Goal: Information Seeking & Learning: Learn about a topic

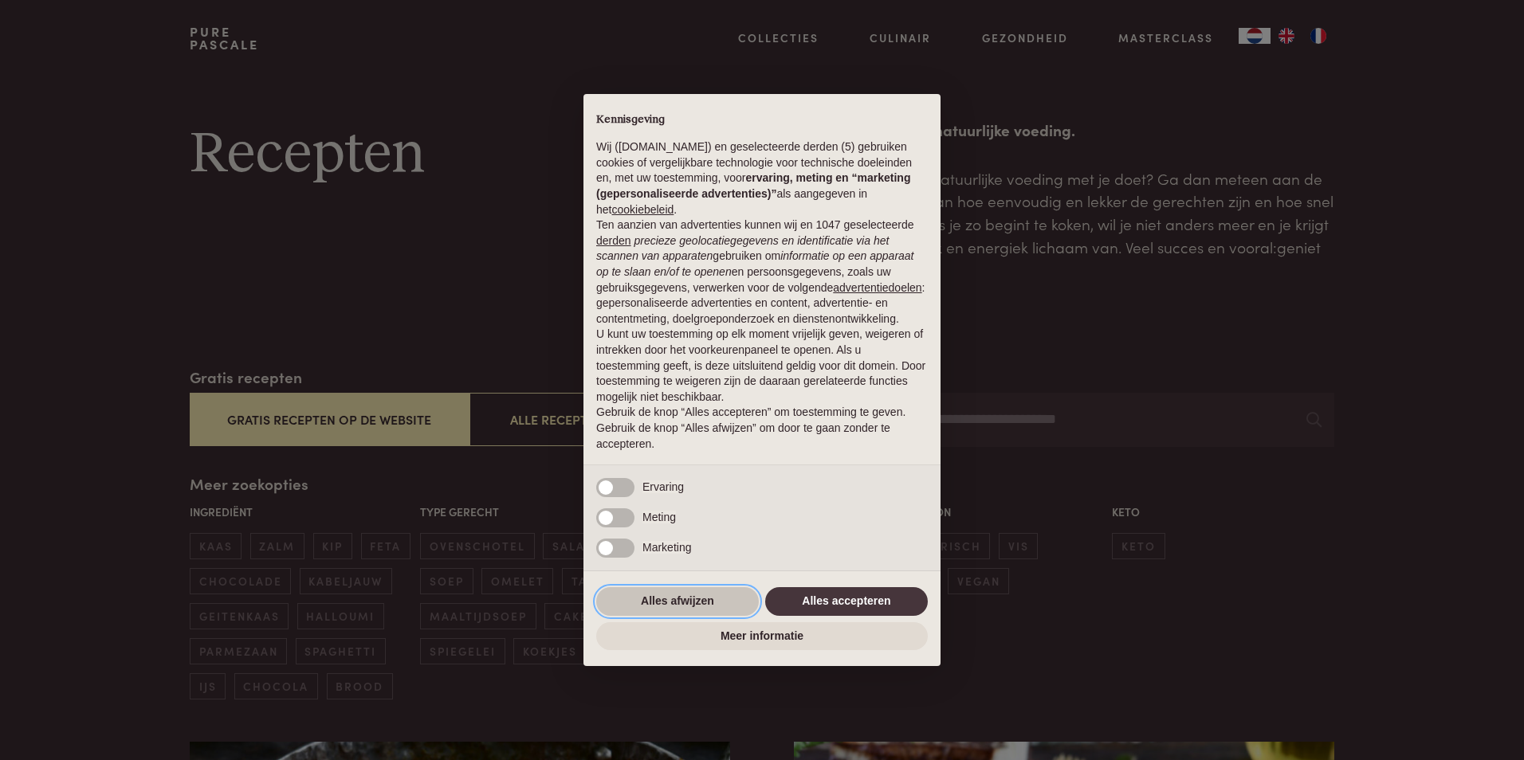
click at [672, 595] on button "Alles afwijzen" at bounding box center [677, 601] width 163 height 29
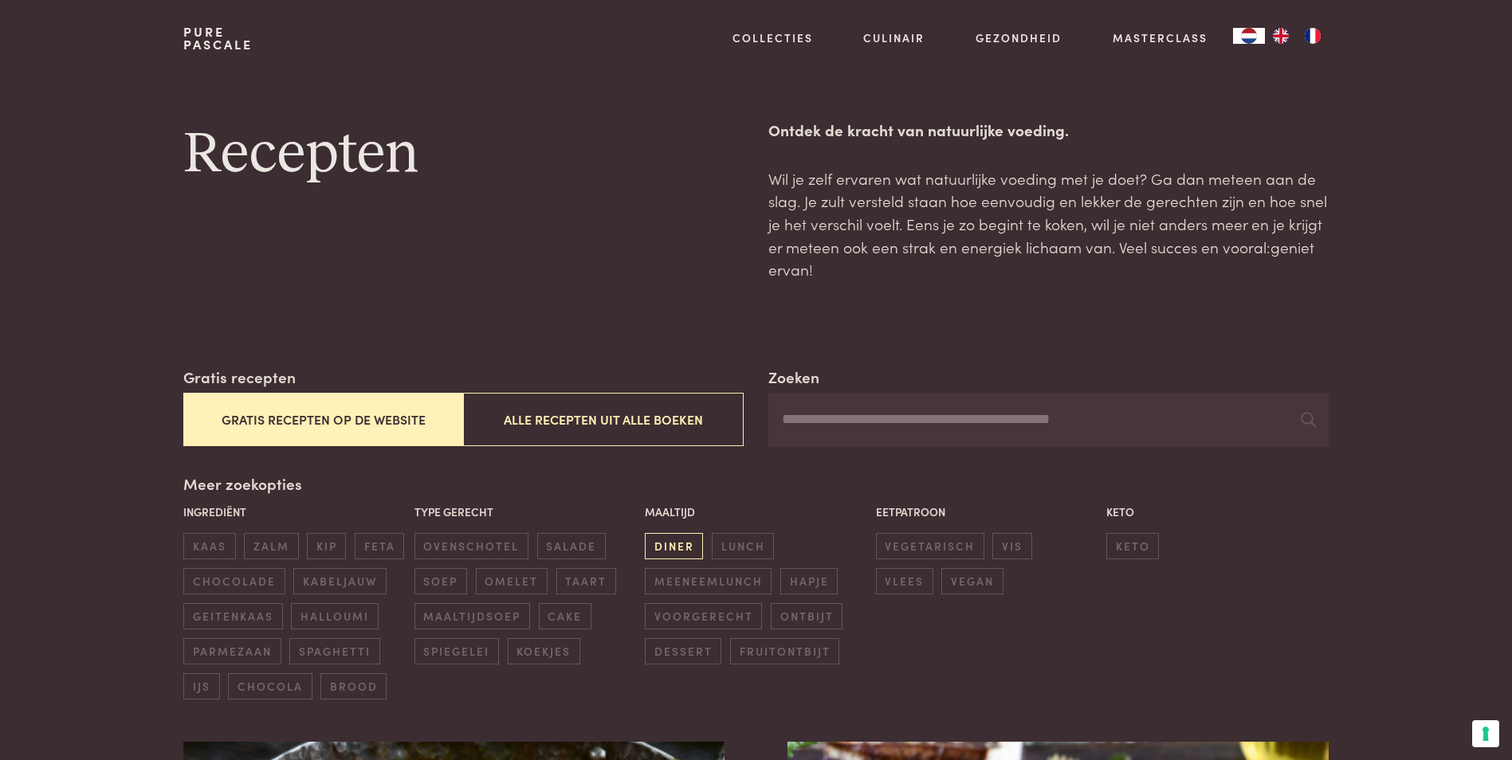
click at [686, 553] on span "diner" at bounding box center [674, 546] width 58 height 26
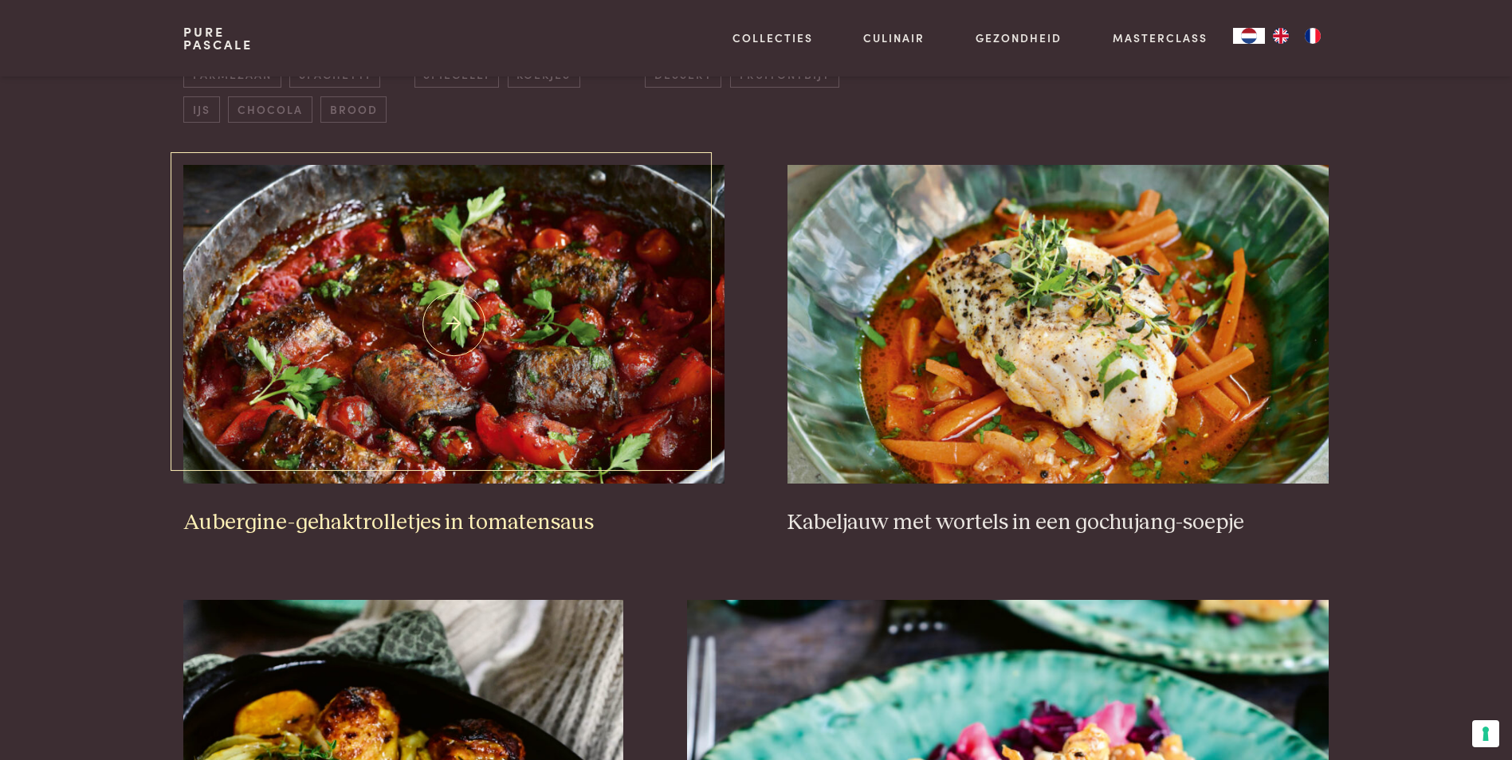
scroll to position [605, 0]
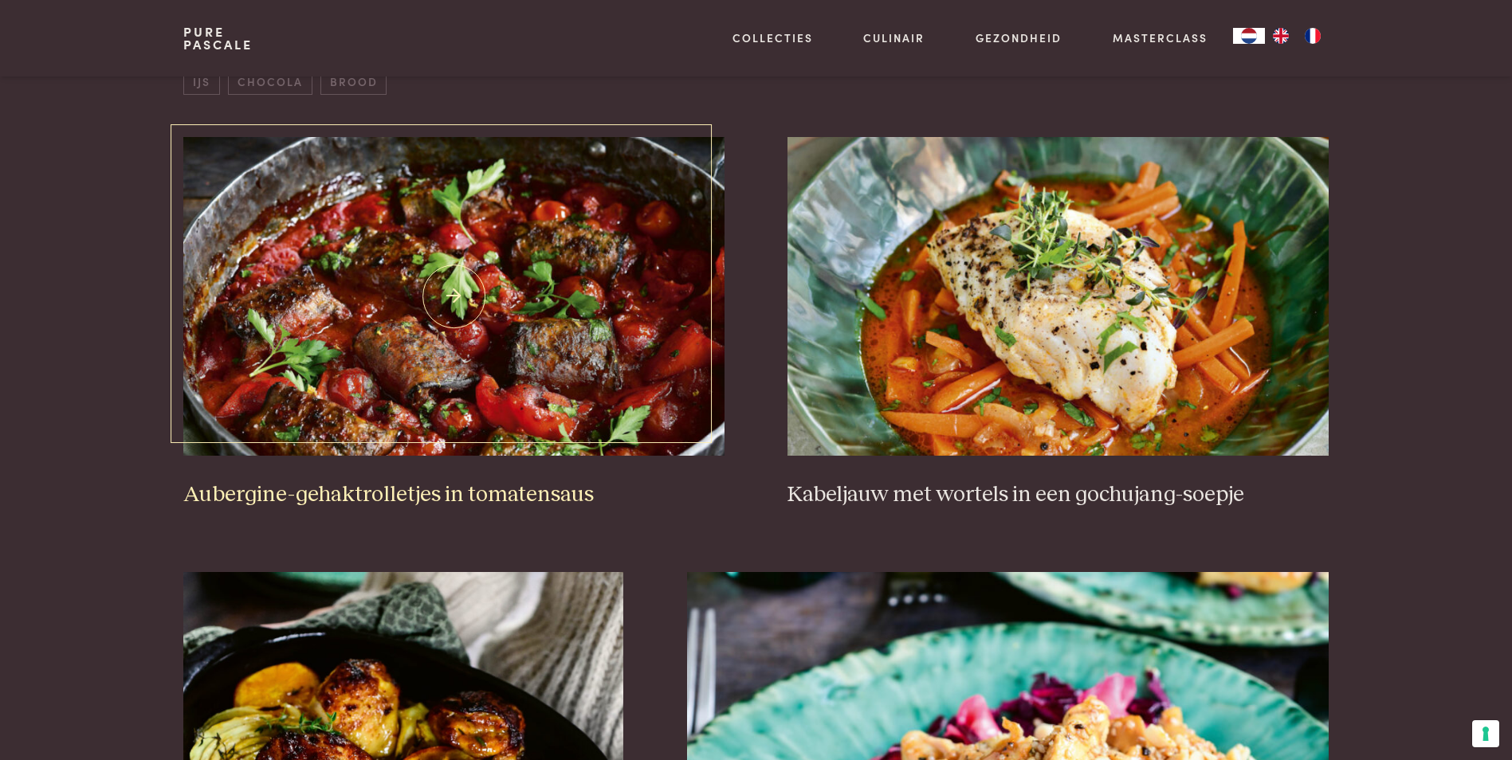
click at [371, 477] on link "Aubergine-gehaktrolletjes in tomatensaus" at bounding box center [453, 322] width 540 height 371
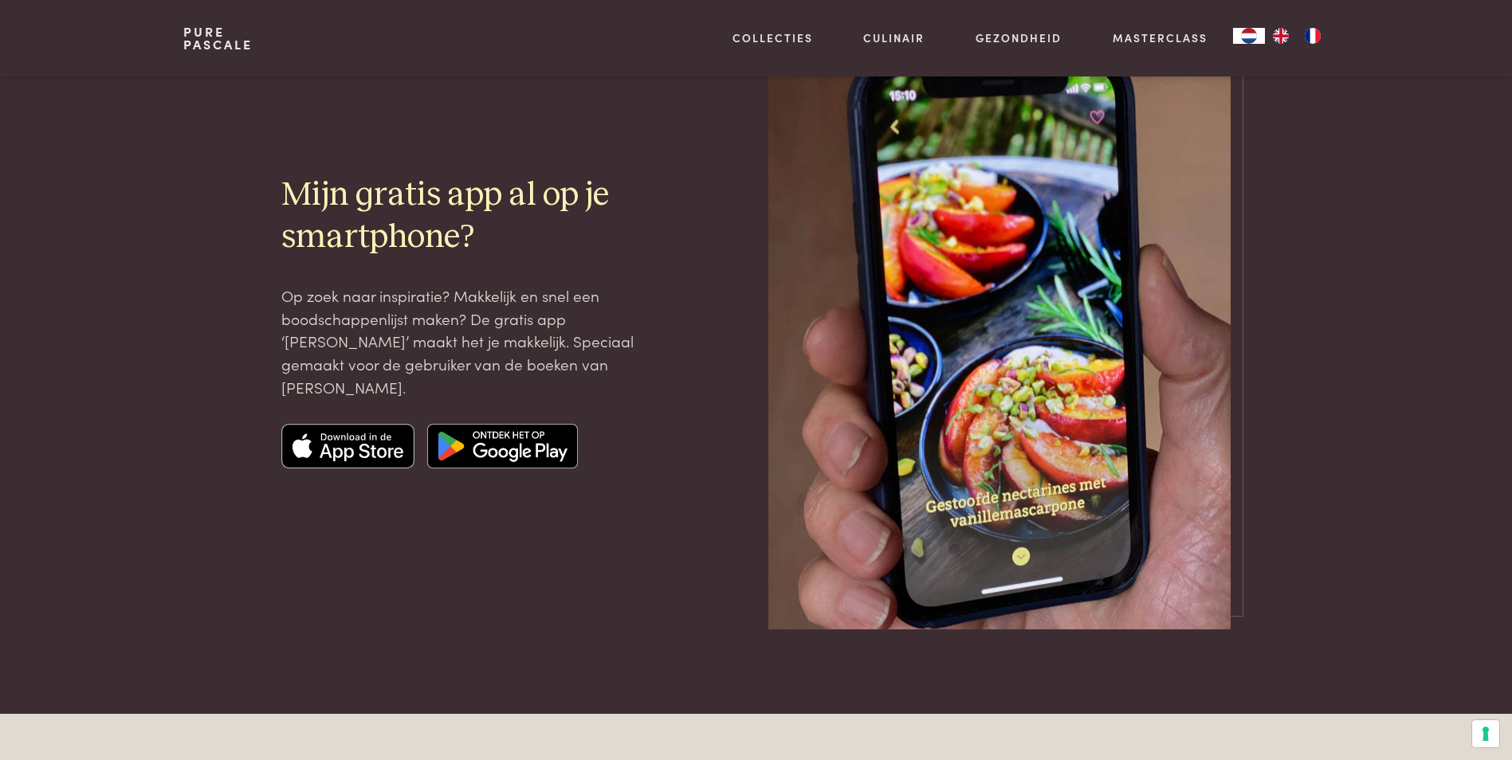
scroll to position [4287, 0]
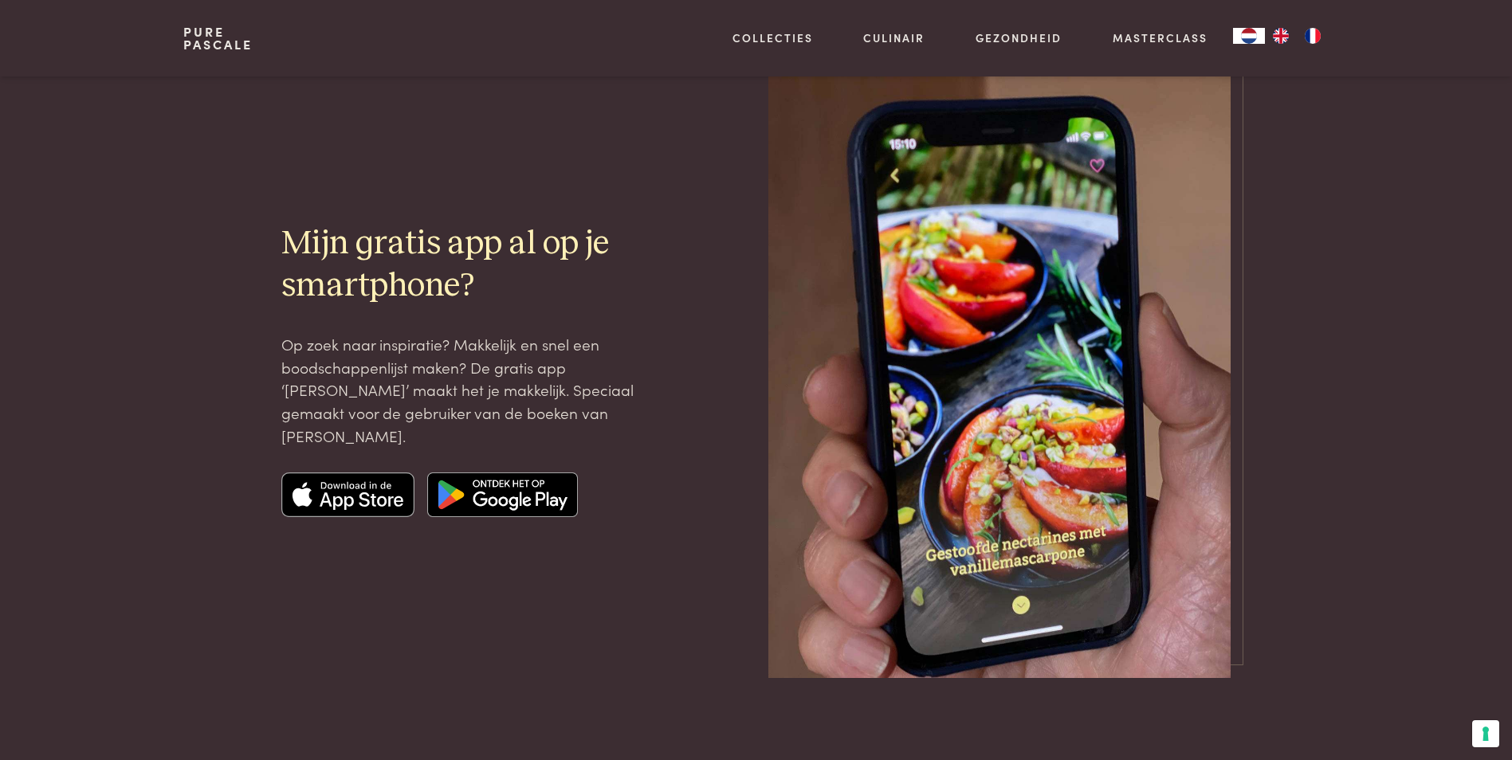
scroll to position [80, 0]
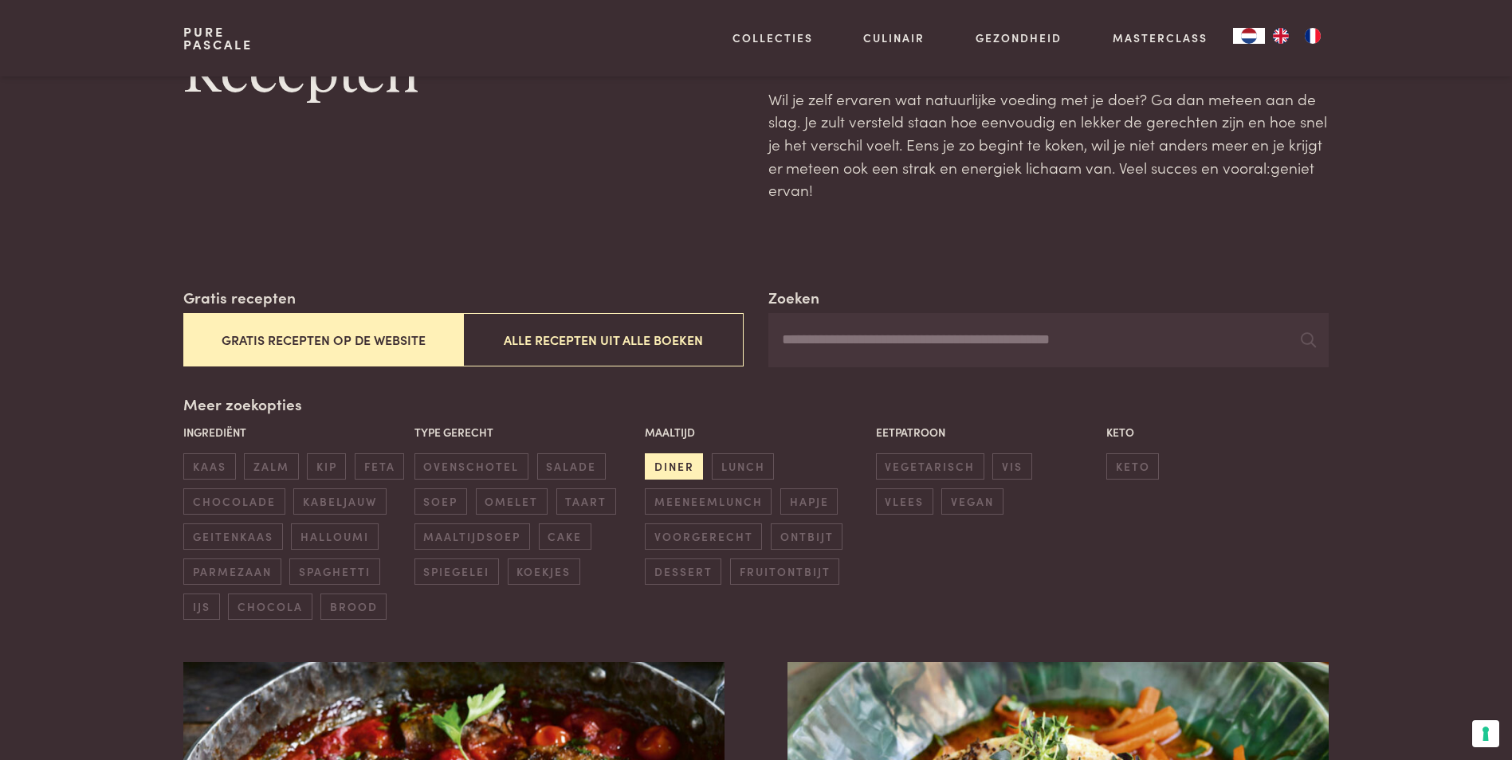
click at [664, 463] on span "diner" at bounding box center [674, 467] width 58 height 26
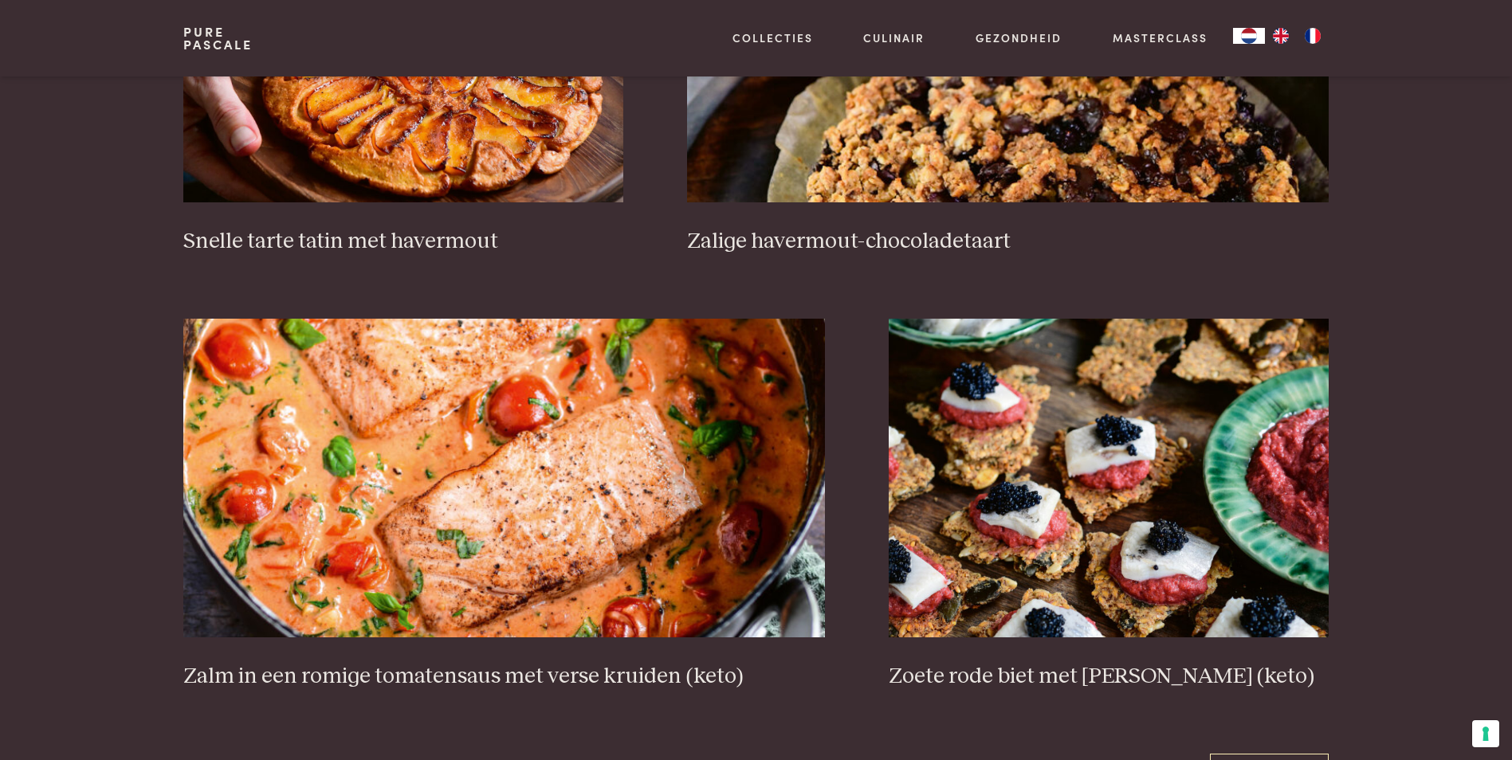
scroll to position [2757, 0]
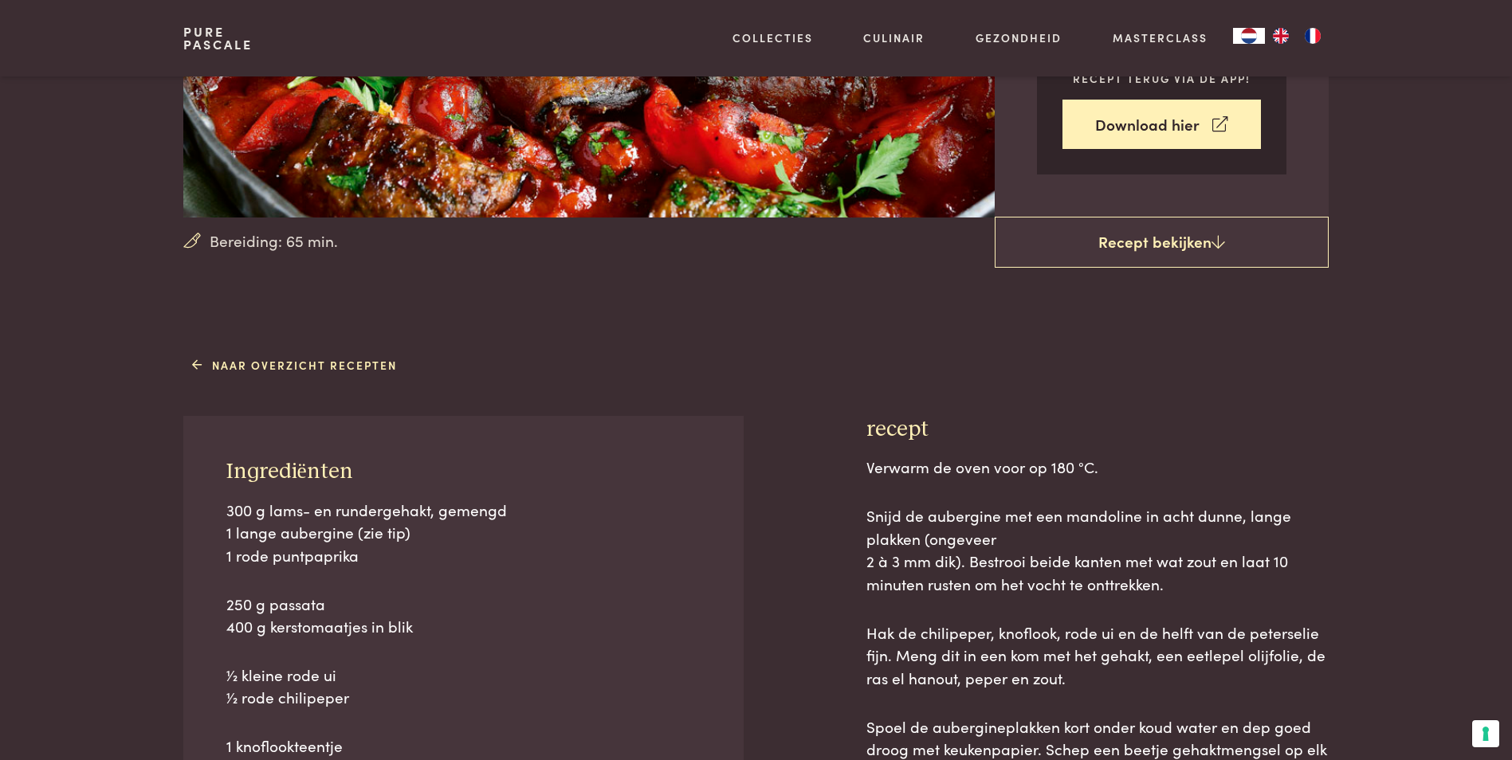
scroll to position [399, 0]
